Goal: Information Seeking & Learning: Find specific fact

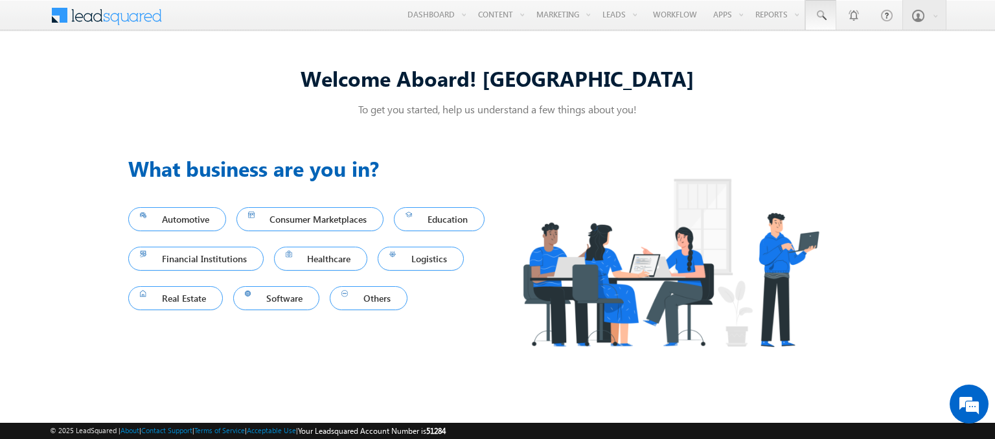
click at [821, 16] on span at bounding box center [820, 15] width 13 height 13
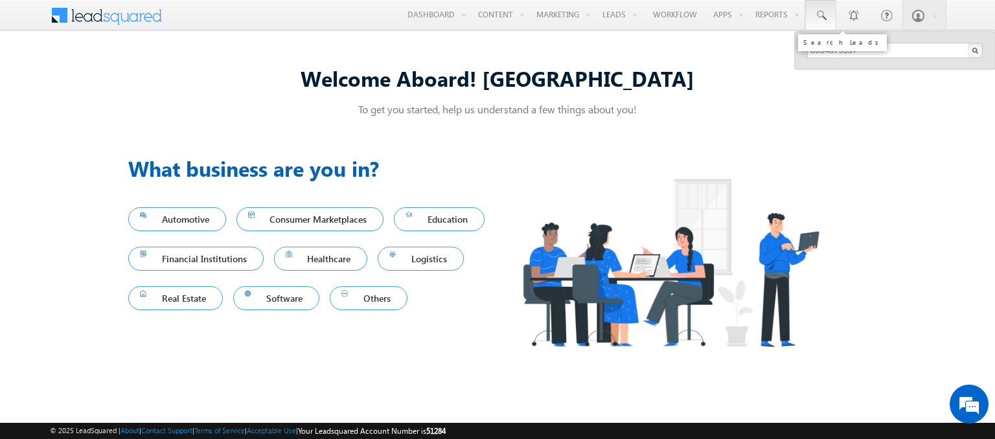
type input "8934879557"
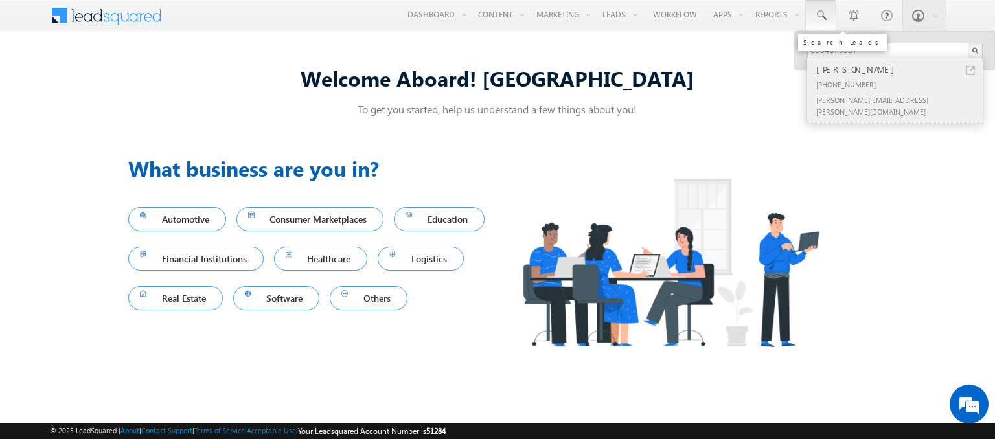
click at [901, 69] on div "[PERSON_NAME]" at bounding box center [901, 69] width 174 height 14
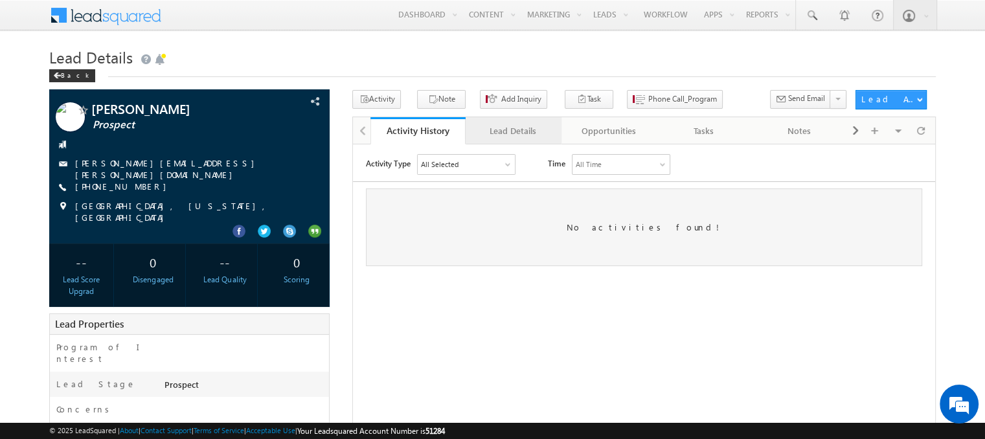
click at [512, 131] on div "Lead Details" at bounding box center [512, 131] width 73 height 16
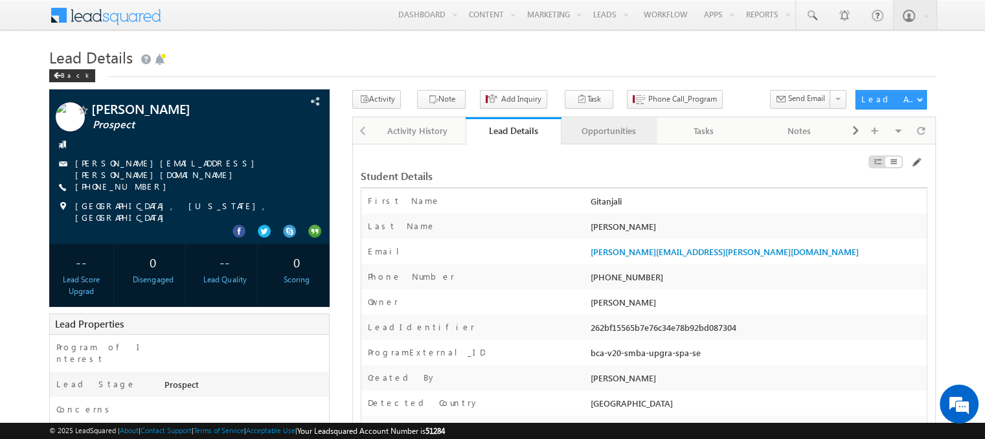
click at [608, 131] on div "Opportunities" at bounding box center [608, 131] width 73 height 16
